Goal: Task Accomplishment & Management: Manage account settings

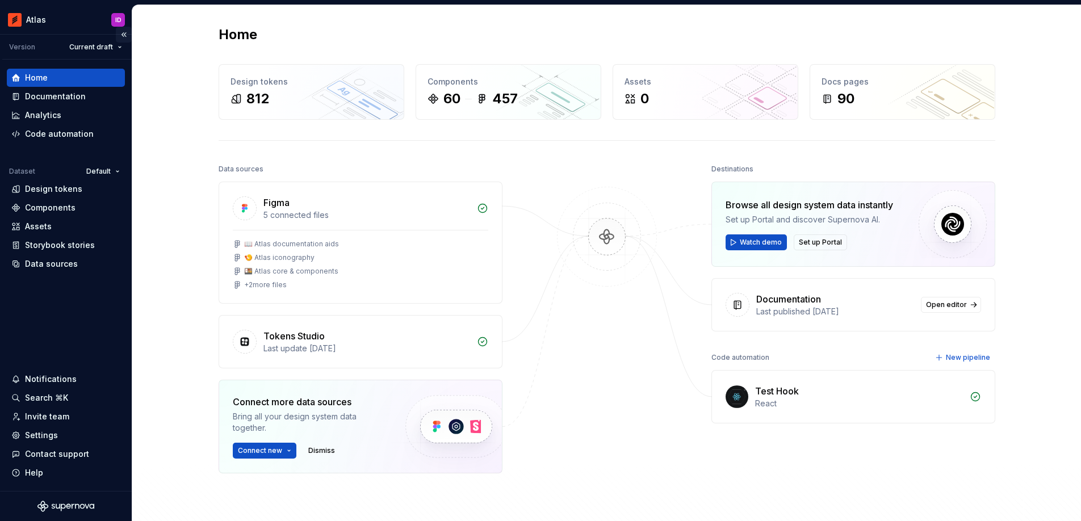
click at [123, 33] on button "Collapse sidebar" at bounding box center [124, 35] width 16 height 16
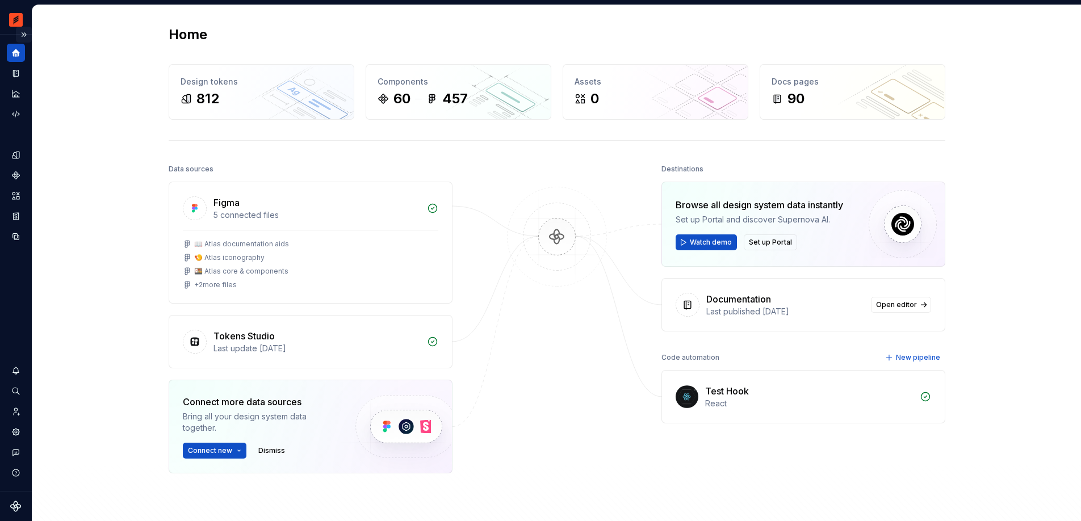
click at [17, 32] on button "Expand sidebar" at bounding box center [24, 35] width 16 height 16
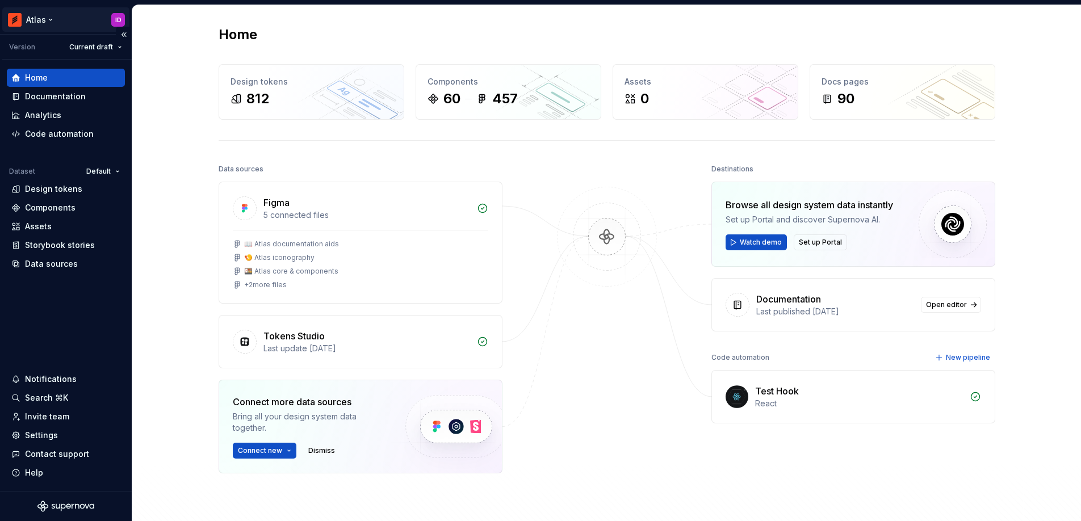
click at [124, 18] on html "Atlas ID Version Current draft Home Documentation Analytics Code automation Dat…" at bounding box center [540, 260] width 1081 height 521
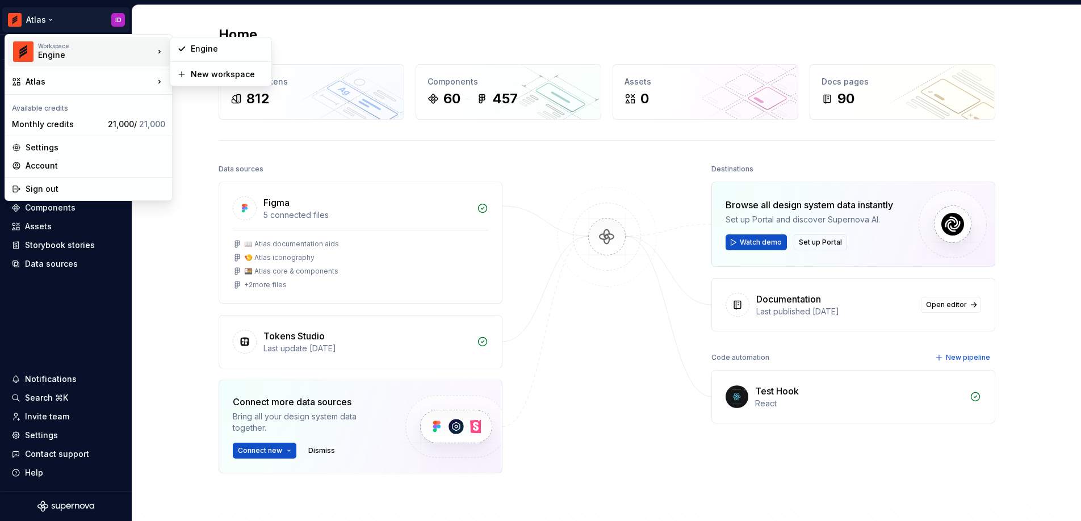
click at [123, 48] on div "Workspace" at bounding box center [96, 46] width 116 height 7
click at [35, 44] on div "Workspace Engine" at bounding box center [83, 52] width 142 height 30
click at [34, 47] on div "Workspace Engine" at bounding box center [83, 52] width 142 height 30
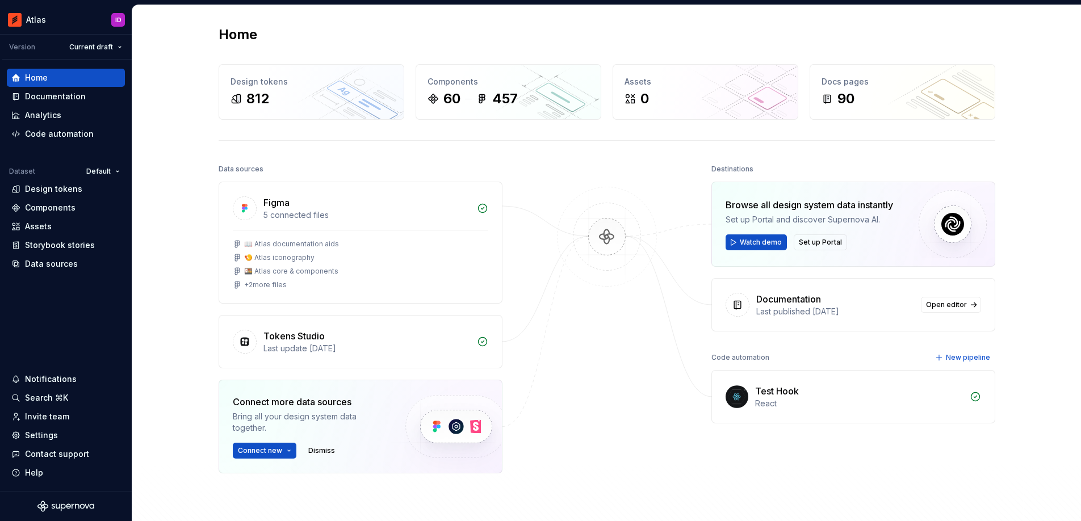
click at [110, 281] on html "Atlas ID Version Current draft Home Documentation Analytics Code automation Dat…" at bounding box center [540, 260] width 1081 height 521
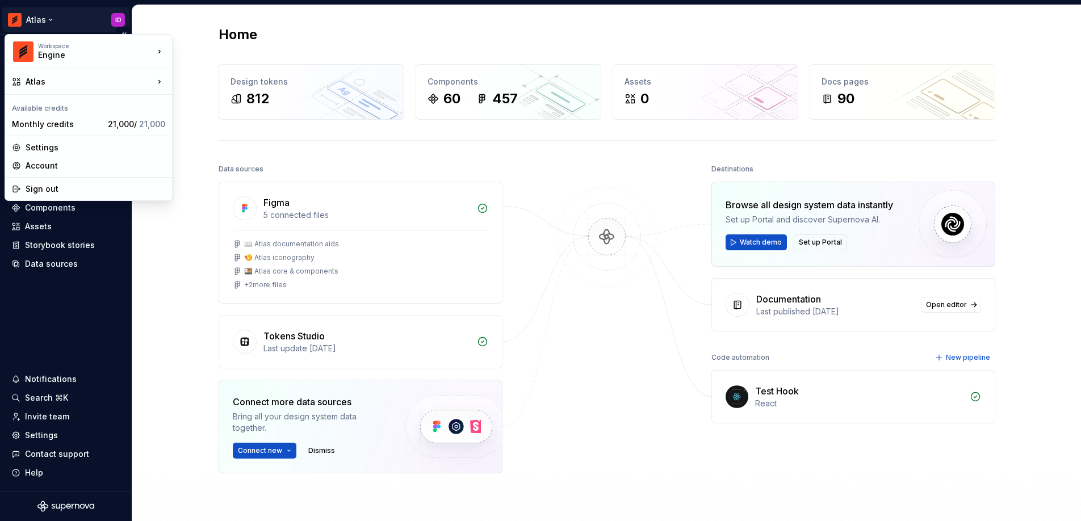
click at [120, 16] on html "Atlas ID Version Current draft Home Documentation Analytics Code automation Dat…" at bounding box center [540, 260] width 1081 height 521
click at [77, 152] on div "Settings" at bounding box center [96, 147] width 140 height 11
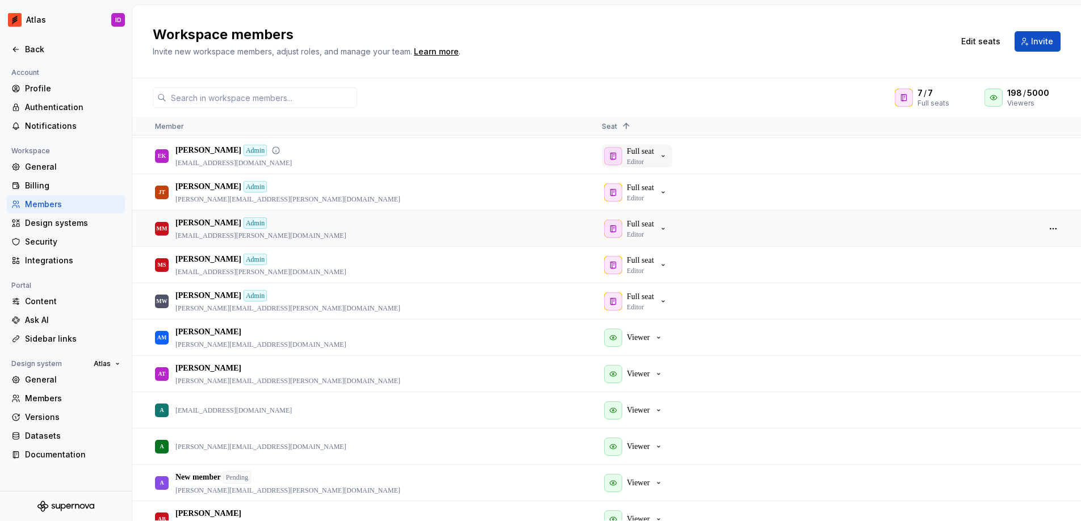
scroll to position [85, 0]
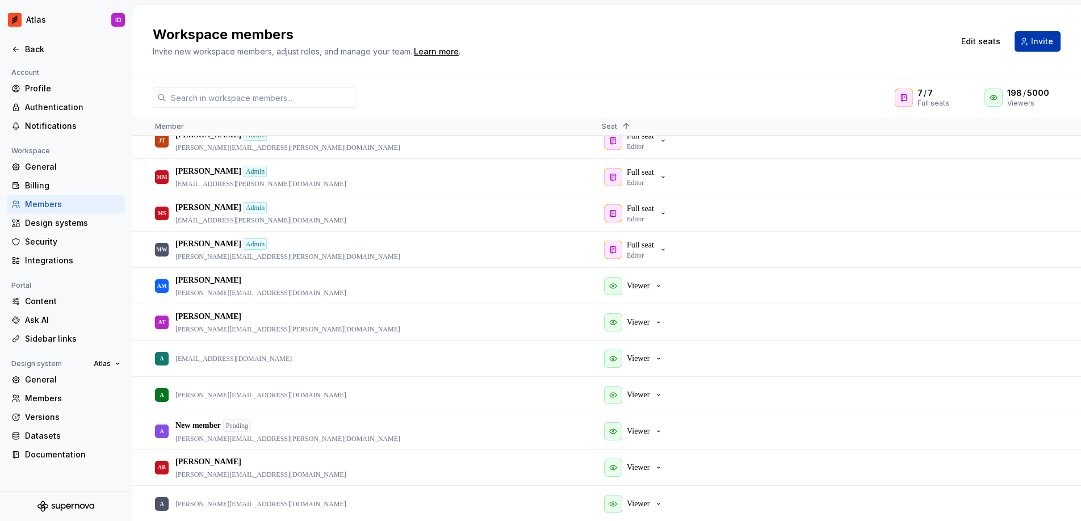
click at [701, 41] on span "Invite" at bounding box center [1042, 41] width 22 height 11
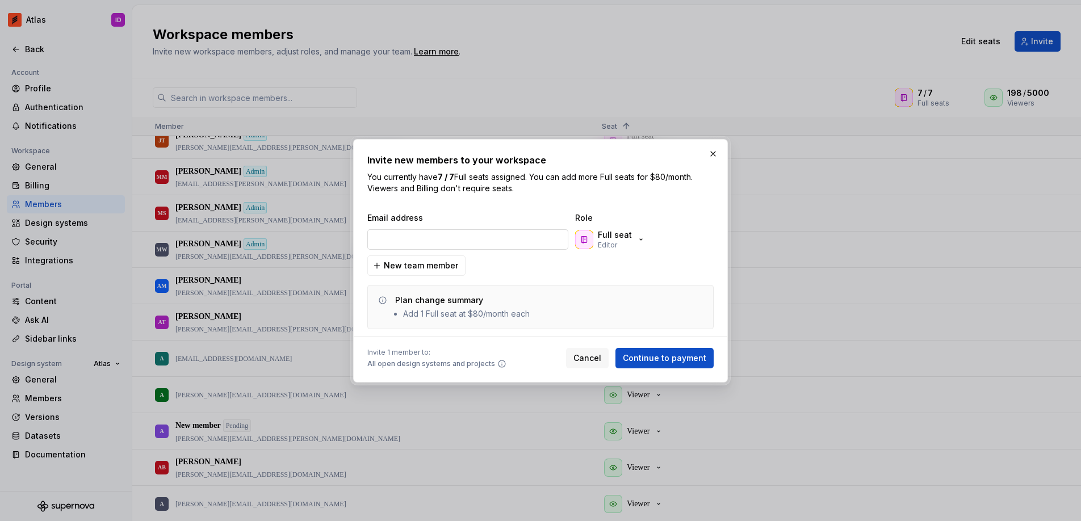
type input "[PERSON_NAME][EMAIL_ADDRESS][PERSON_NAME][DOMAIN_NAME]"
click at [608, 231] on p "Full seat" at bounding box center [615, 234] width 34 height 11
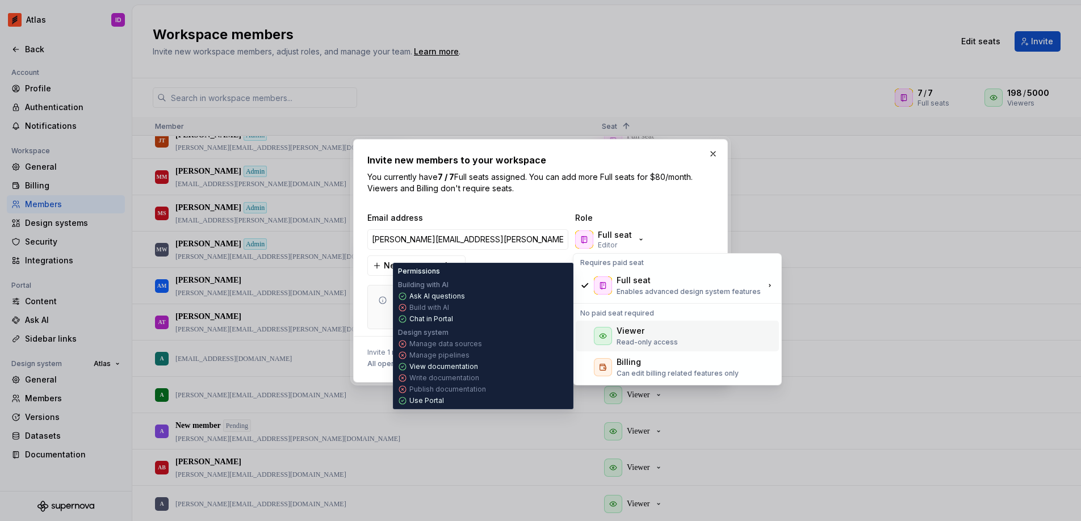
click at [641, 337] on div "Viewer Read-only access" at bounding box center [647, 336] width 61 height 22
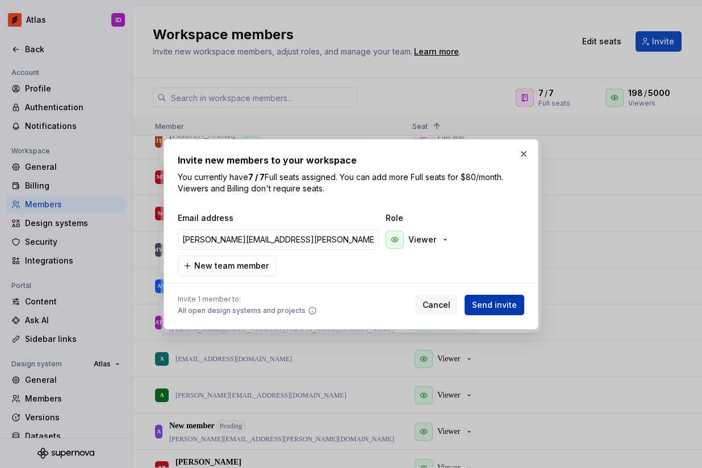
click at [488, 305] on span "Send invite" at bounding box center [494, 304] width 45 height 11
